Goal: Find specific page/section: Find specific page/section

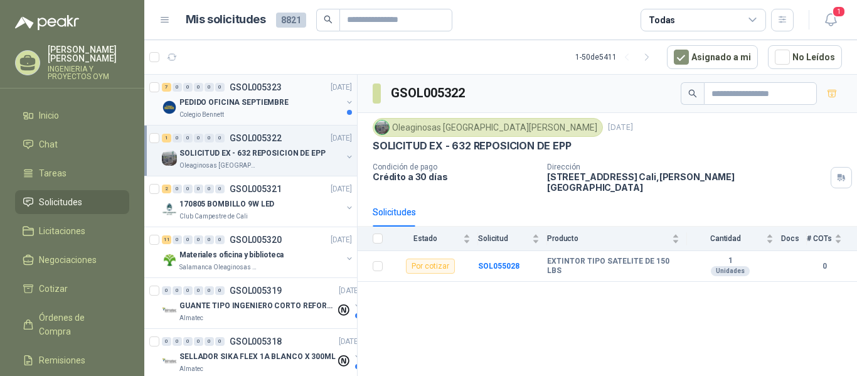
click at [285, 110] on div "Colegio Bennett" at bounding box center [260, 115] width 162 height 10
